Goal: Task Accomplishment & Management: Use online tool/utility

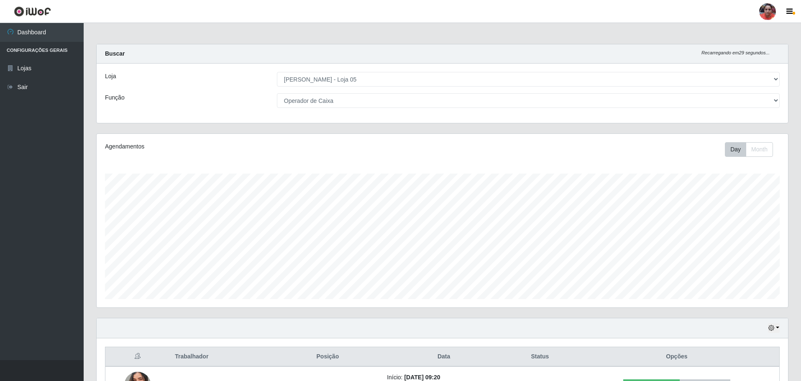
select select "252"
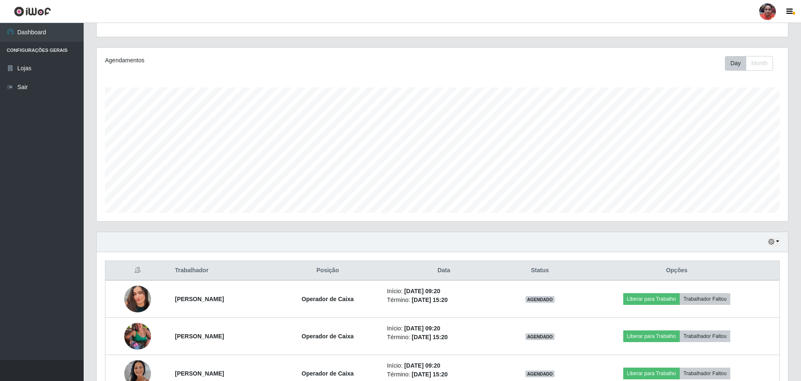
scroll to position [40, 0]
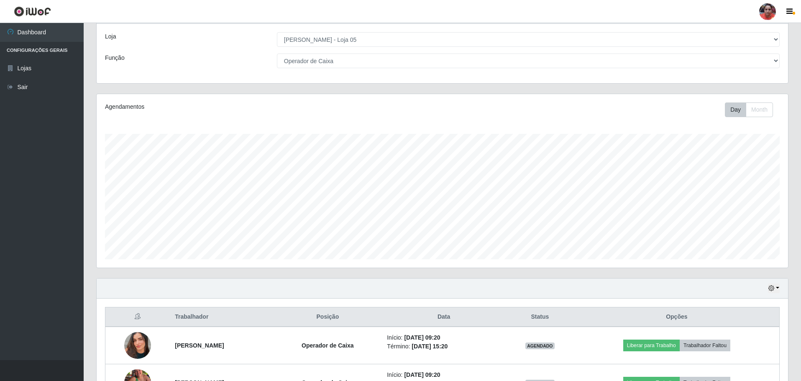
click at [357, 61] on select "[Selecione...] ASG ASG + ASG ++ Auxiliar de Depósito Auxiliar de Depósito + Aux…" at bounding box center [528, 61] width 503 height 15
select select "[Selecione...]"
click at [277, 68] on select "[Selecione...] ASG ASG + ASG ++ Auxiliar de Depósito Auxiliar de Depósito + Aux…" at bounding box center [528, 61] width 503 height 15
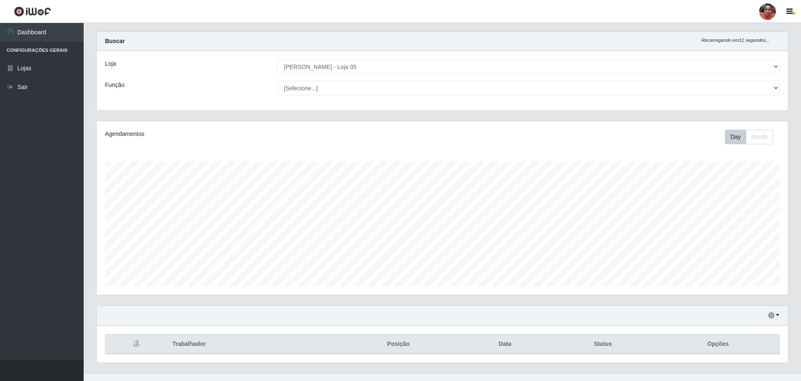
scroll to position [0, 0]
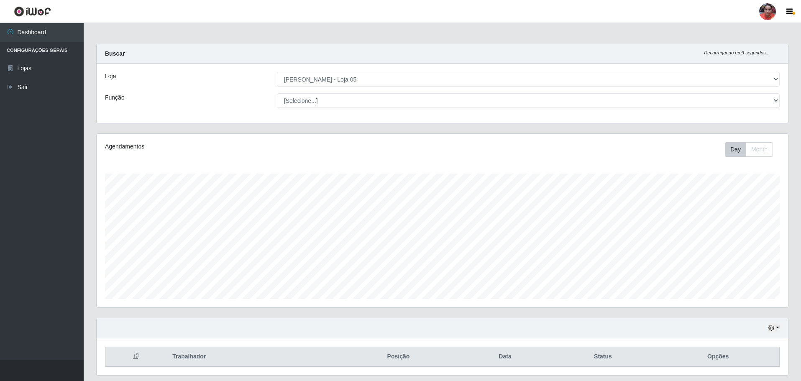
drag, startPoint x: 536, startPoint y: 97, endPoint x: 543, endPoint y: 107, distance: 12.3
click at [537, 99] on select "[Selecione...] ASG ASG + ASG ++ Auxiliar de Depósito Auxiliar de Depósito + Aux…" at bounding box center [528, 100] width 503 height 15
click at [277, 93] on select "[Selecione...] ASG ASG + ASG ++ Auxiliar de Depósito Auxiliar de Depósito + Aux…" at bounding box center [528, 100] width 503 height 15
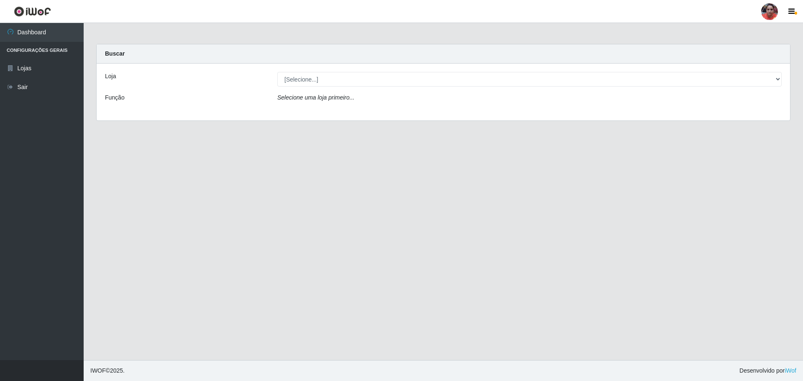
click at [599, 79] on select "[Selecione...] Mar Vermelho - Loja 05" at bounding box center [529, 79] width 504 height 15
select select "252"
click at [277, 72] on select "[Selecione...] Mar Vermelho - Loja 05" at bounding box center [529, 79] width 504 height 15
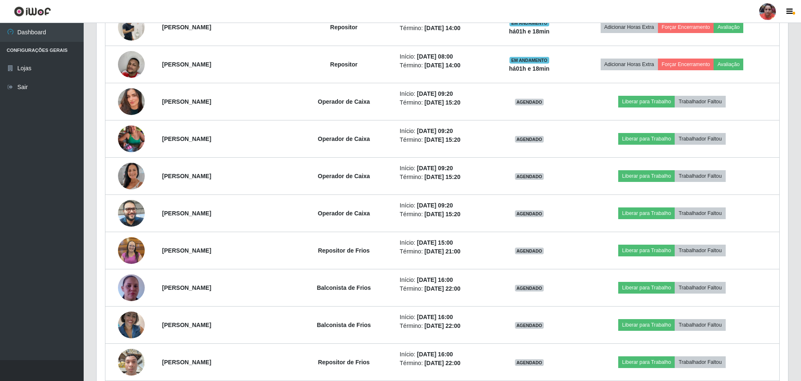
scroll to position [586, 0]
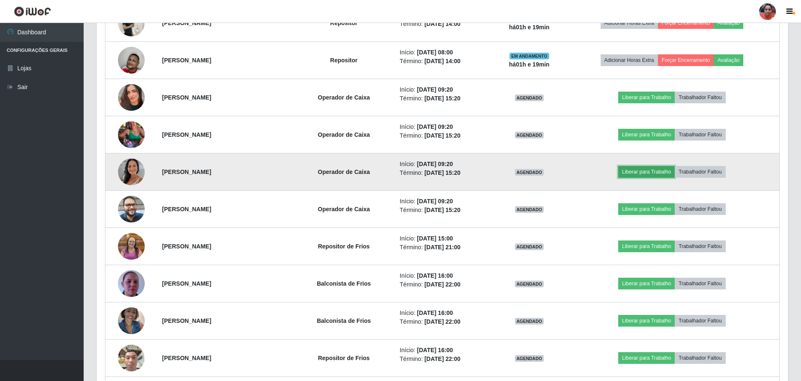
click at [634, 170] on button "Liberar para Trabalho" at bounding box center [646, 172] width 56 height 12
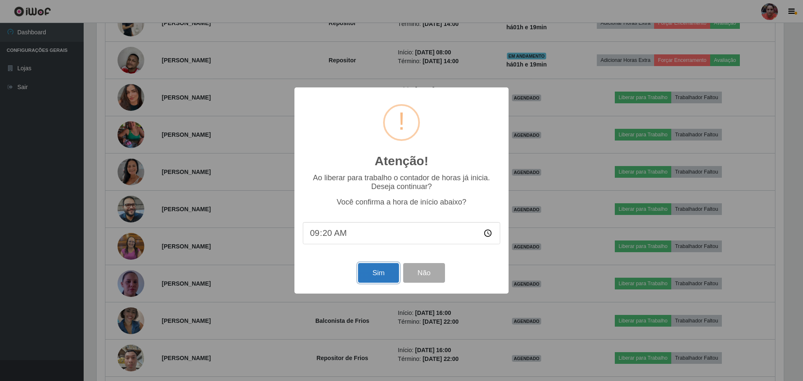
click at [386, 273] on button "Sim" at bounding box center [378, 273] width 41 height 20
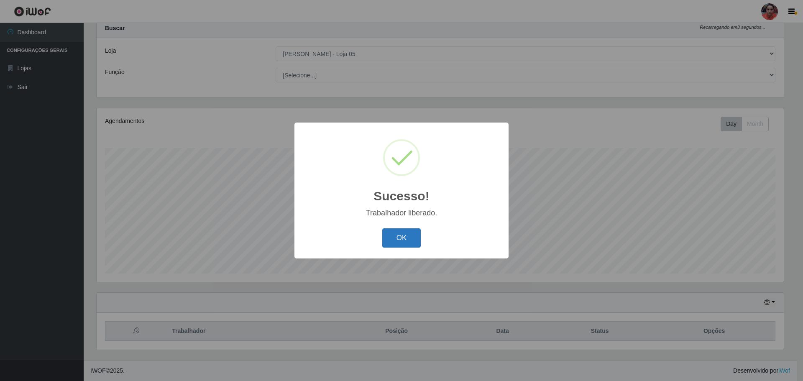
click at [403, 233] on button "OK" at bounding box center [401, 238] width 39 height 20
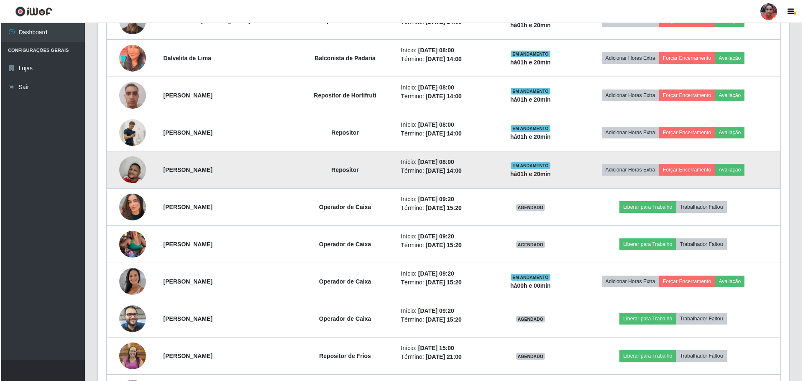
scroll to position [569, 0]
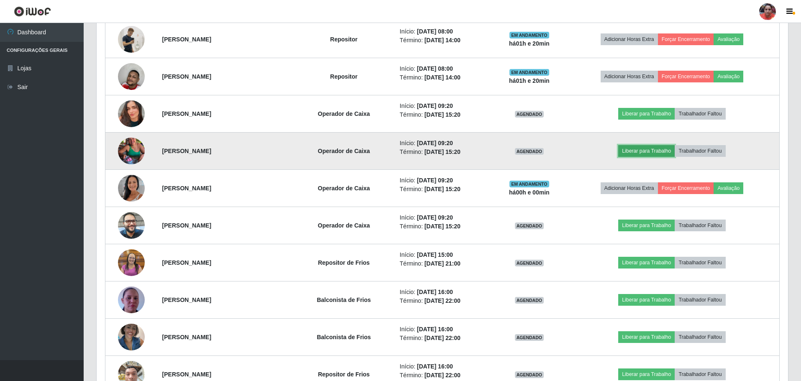
click at [658, 149] on button "Liberar para Trabalho" at bounding box center [646, 151] width 56 height 12
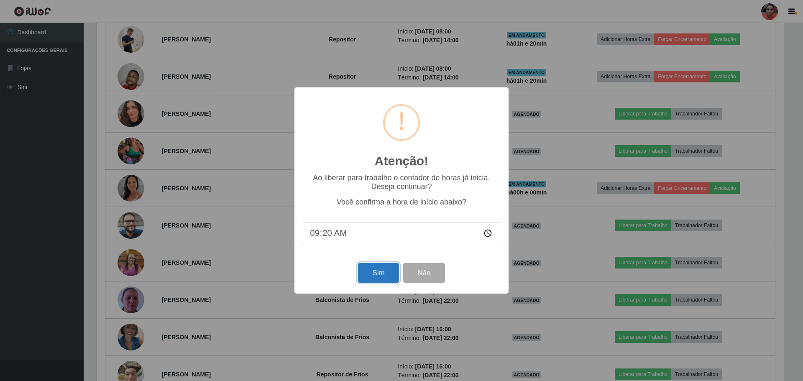
click at [389, 271] on button "Sim" at bounding box center [378, 273] width 41 height 20
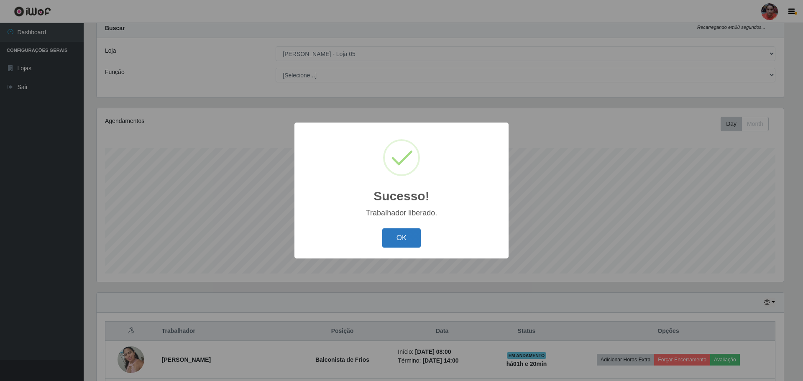
click at [405, 232] on button "OK" at bounding box center [401, 238] width 39 height 20
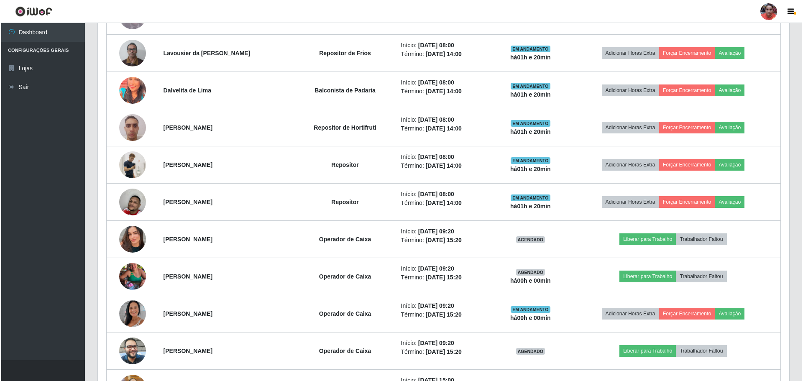
scroll to position [611, 0]
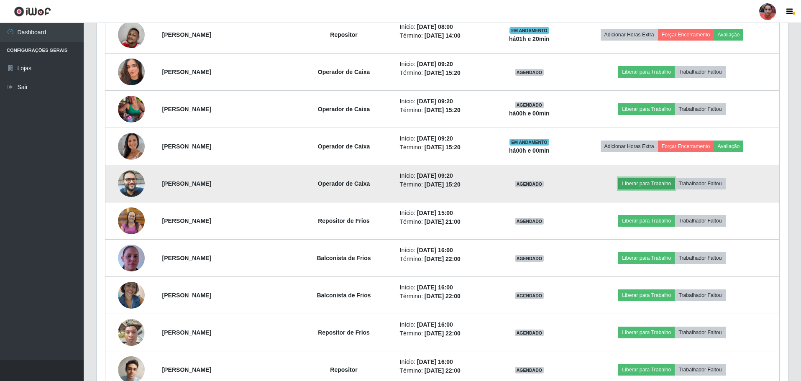
click at [635, 186] on button "Liberar para Trabalho" at bounding box center [646, 184] width 56 height 12
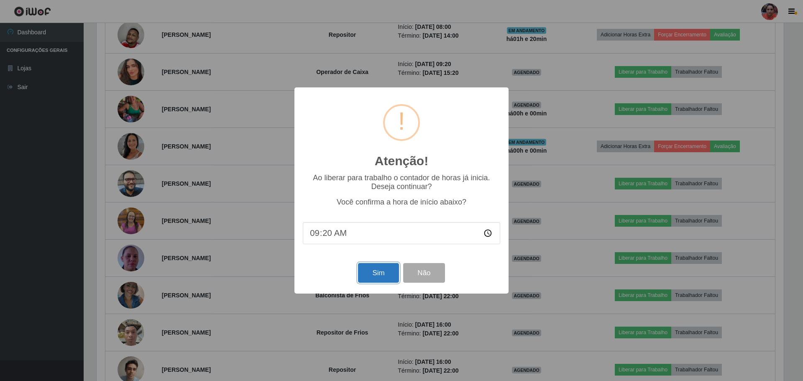
click at [382, 272] on button "Sim" at bounding box center [378, 273] width 41 height 20
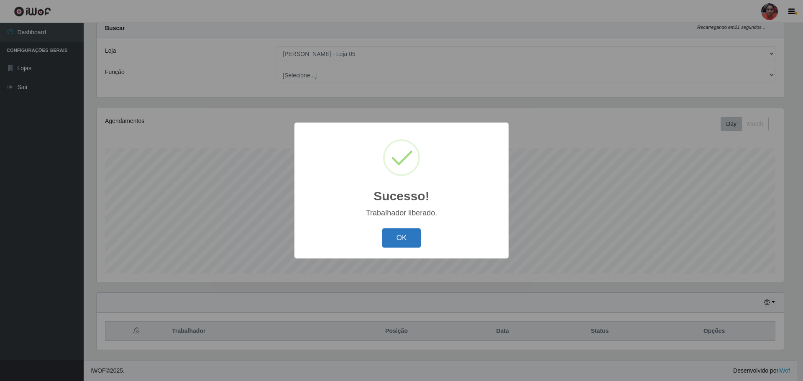
click at [397, 237] on button "OK" at bounding box center [401, 238] width 39 height 20
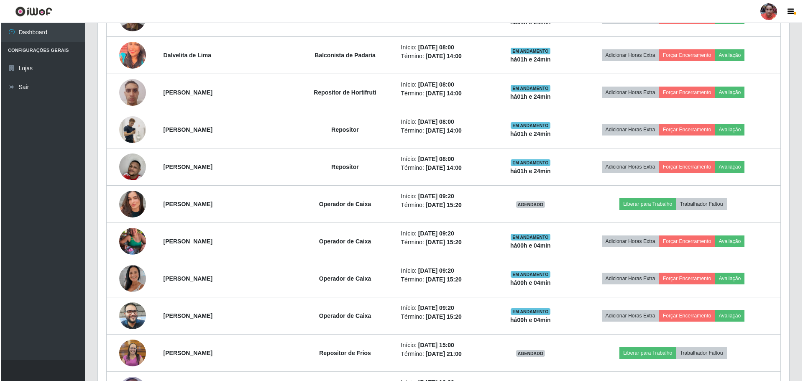
scroll to position [459, 0]
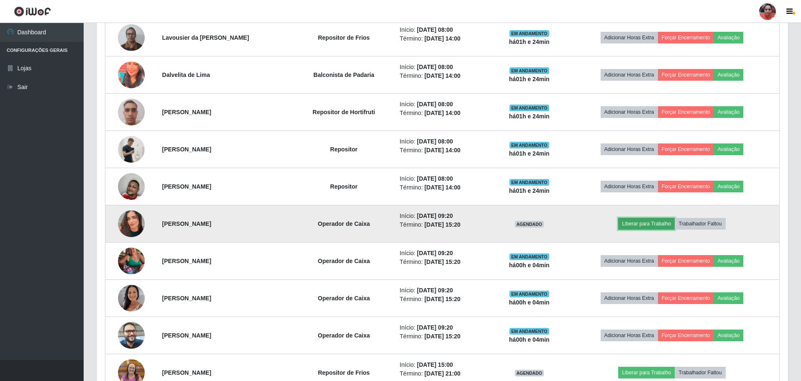
click at [661, 226] on button "Liberar para Trabalho" at bounding box center [646, 224] width 56 height 12
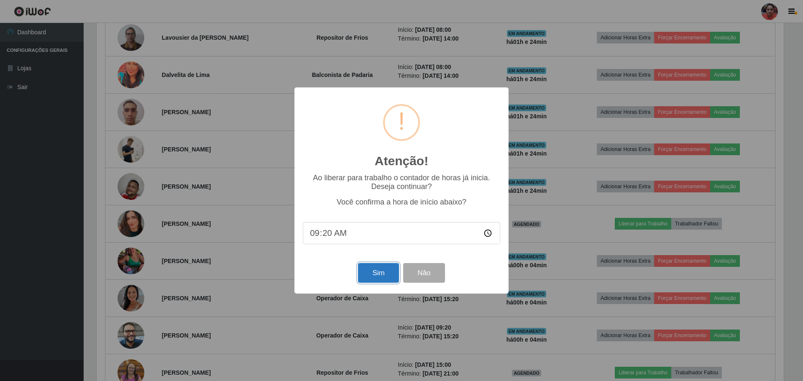
click at [376, 277] on button "Sim" at bounding box center [378, 273] width 41 height 20
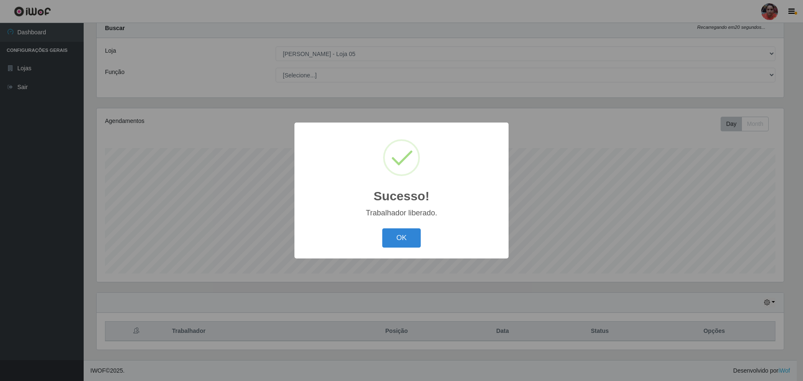
click at [410, 228] on div "OK Cancel" at bounding box center [401, 238] width 197 height 24
click at [410, 235] on button "OK" at bounding box center [401, 238] width 39 height 20
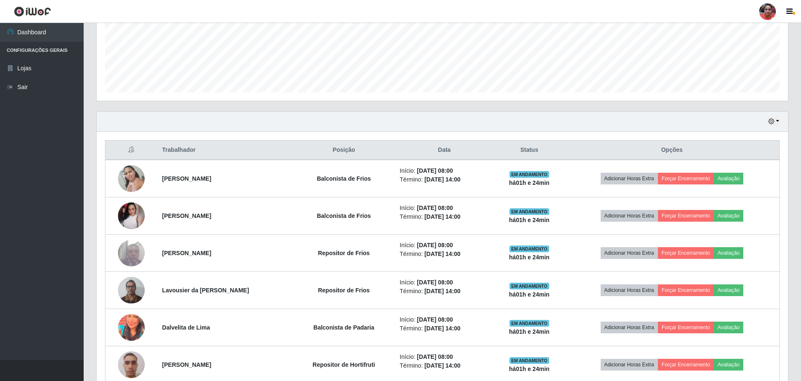
scroll to position [151, 0]
